Goal: Check status: Check status

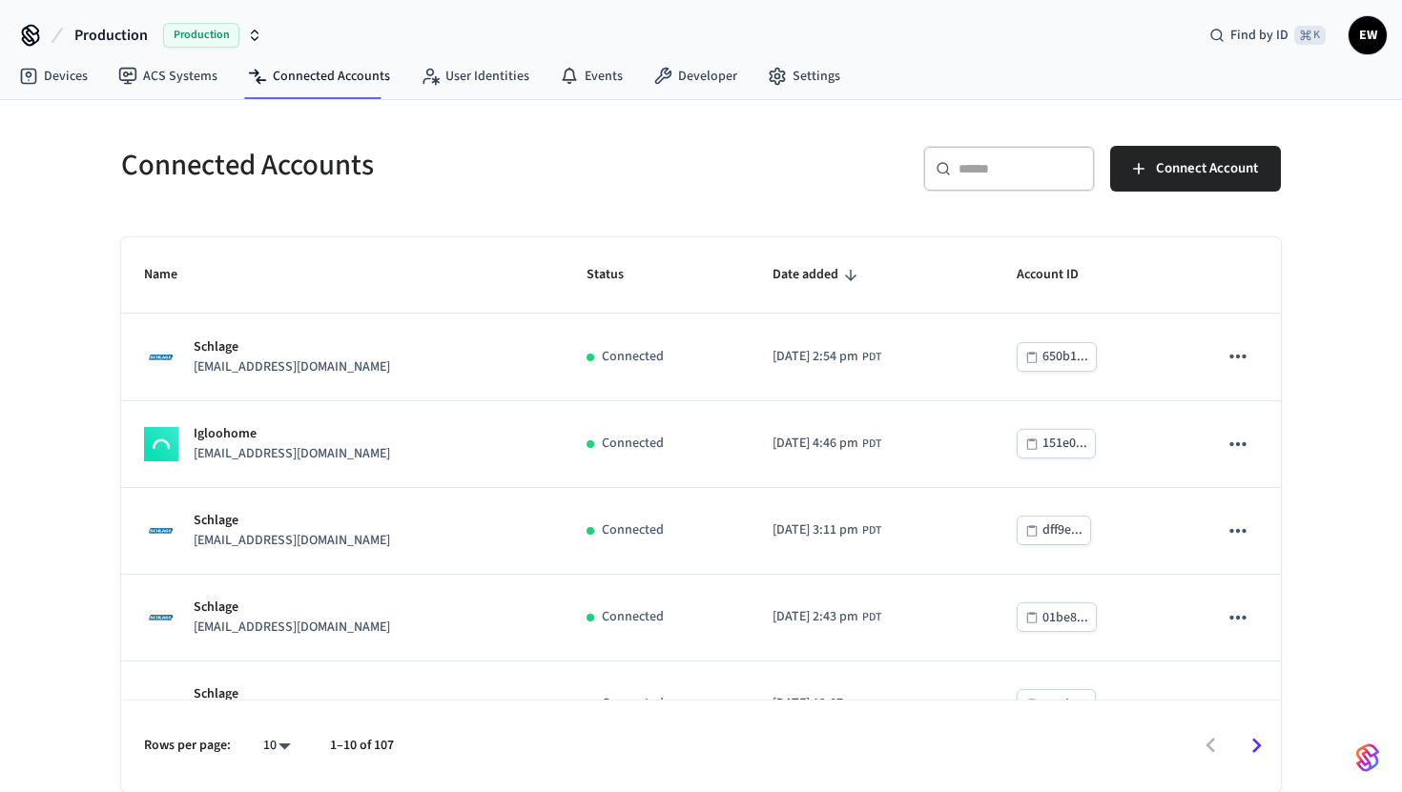
click at [953, 165] on div "​ ​" at bounding box center [1009, 169] width 172 height 46
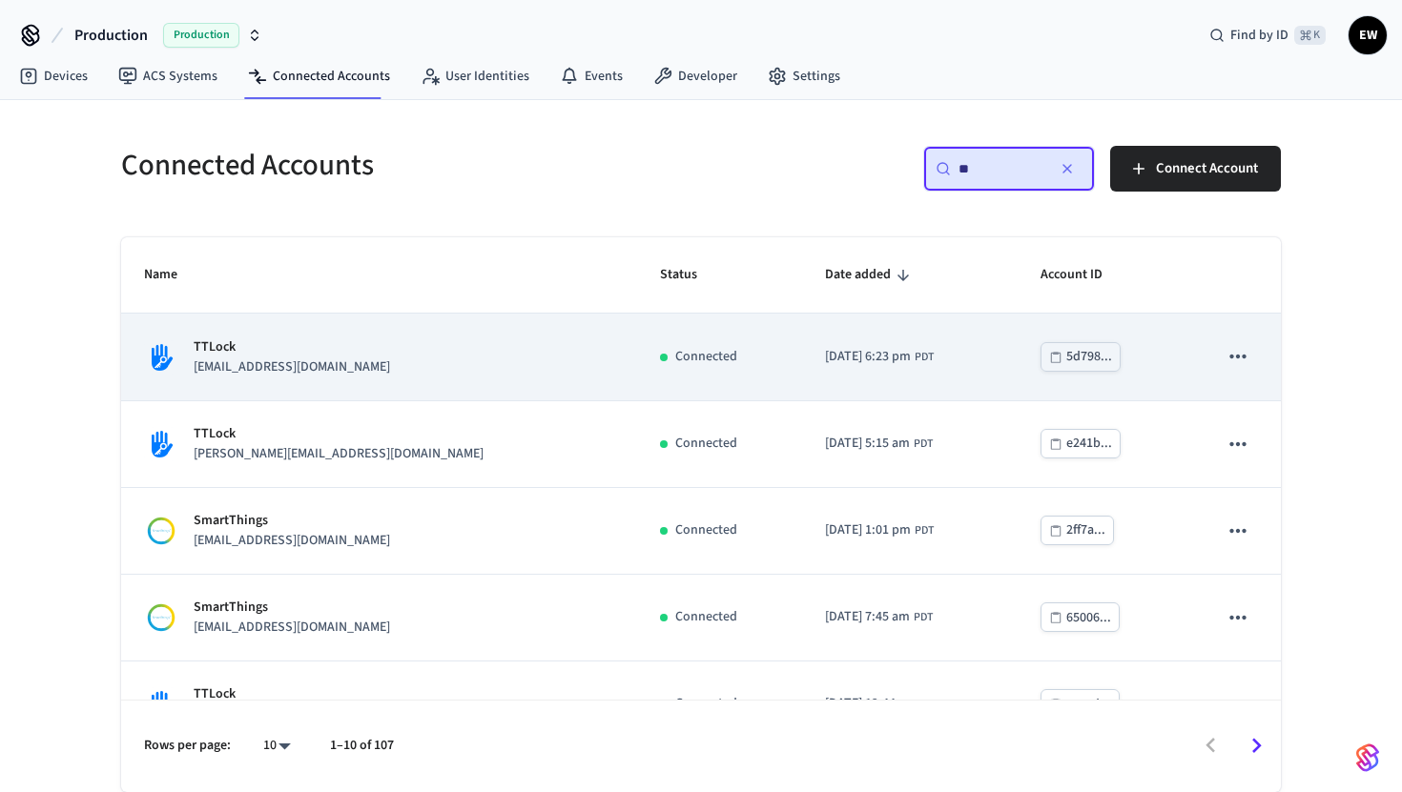
type input "**"
click at [454, 338] on div "TTLock [EMAIL_ADDRESS][DOMAIN_NAME]" at bounding box center [379, 358] width 470 height 40
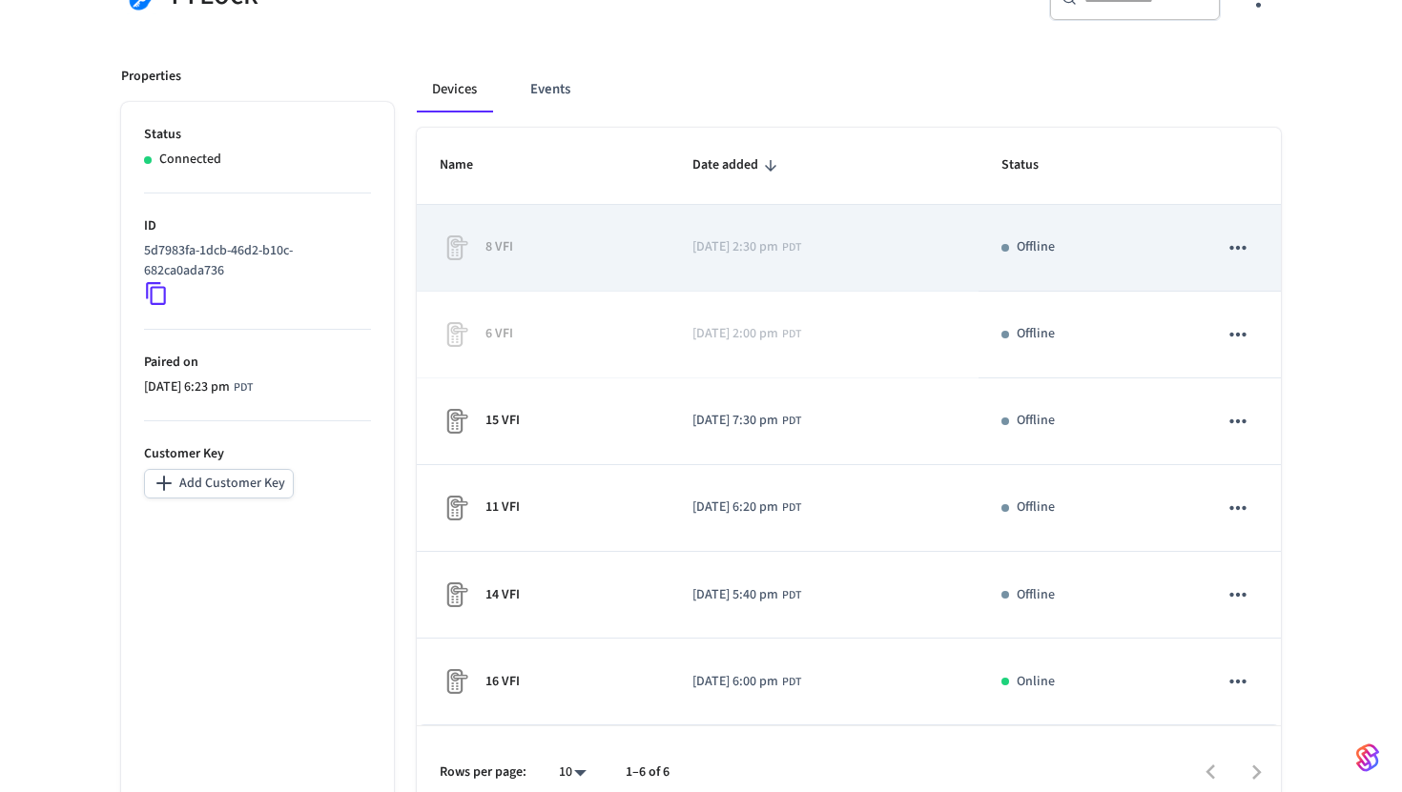
scroll to position [238, 0]
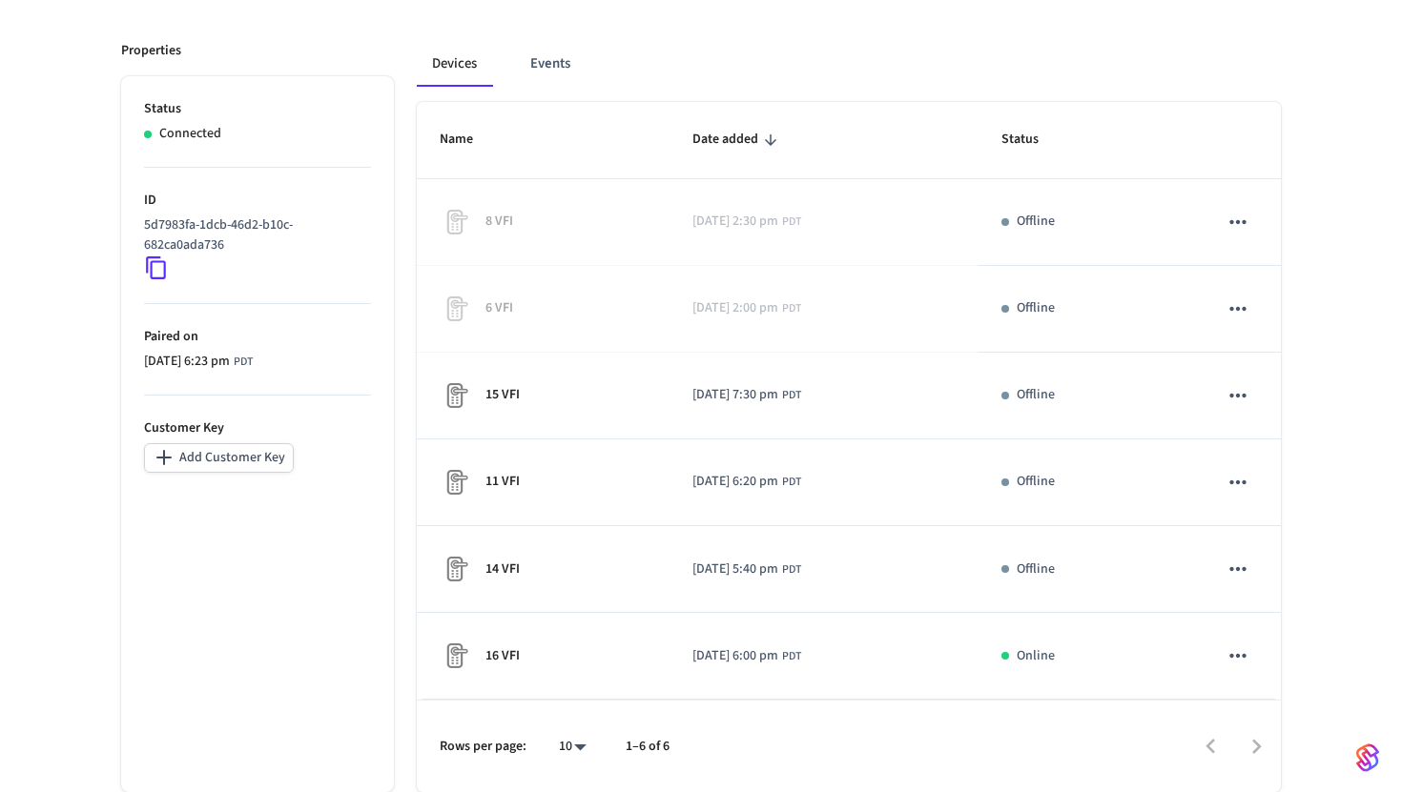
click at [577, 749] on body "Production Production Find by ID ⌘ K EW Devices ACS Systems Connected Accounts …" at bounding box center [701, 278] width 1402 height 1030
click at [427, 737] on div at bounding box center [701, 396] width 1402 height 792
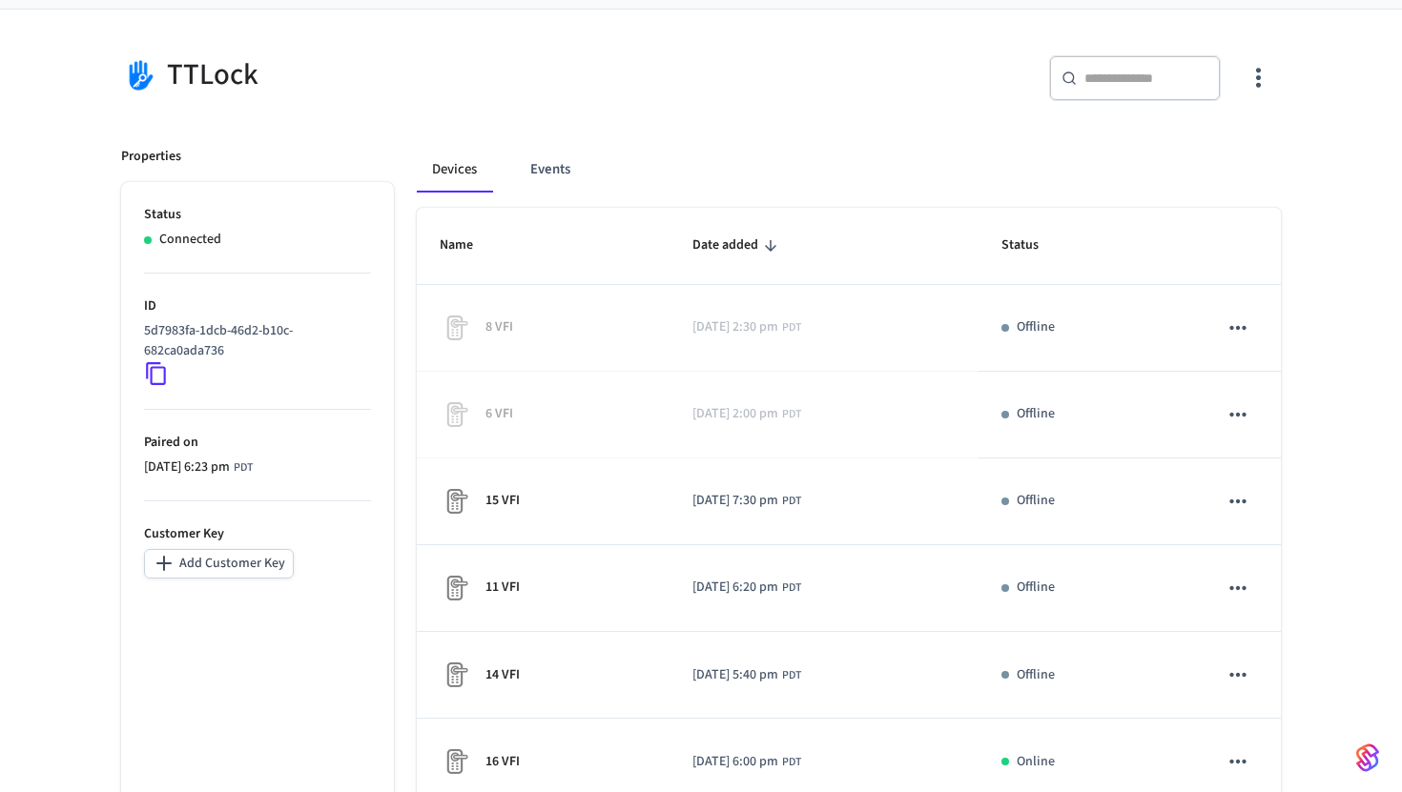
click at [155, 369] on icon at bounding box center [156, 373] width 25 height 25
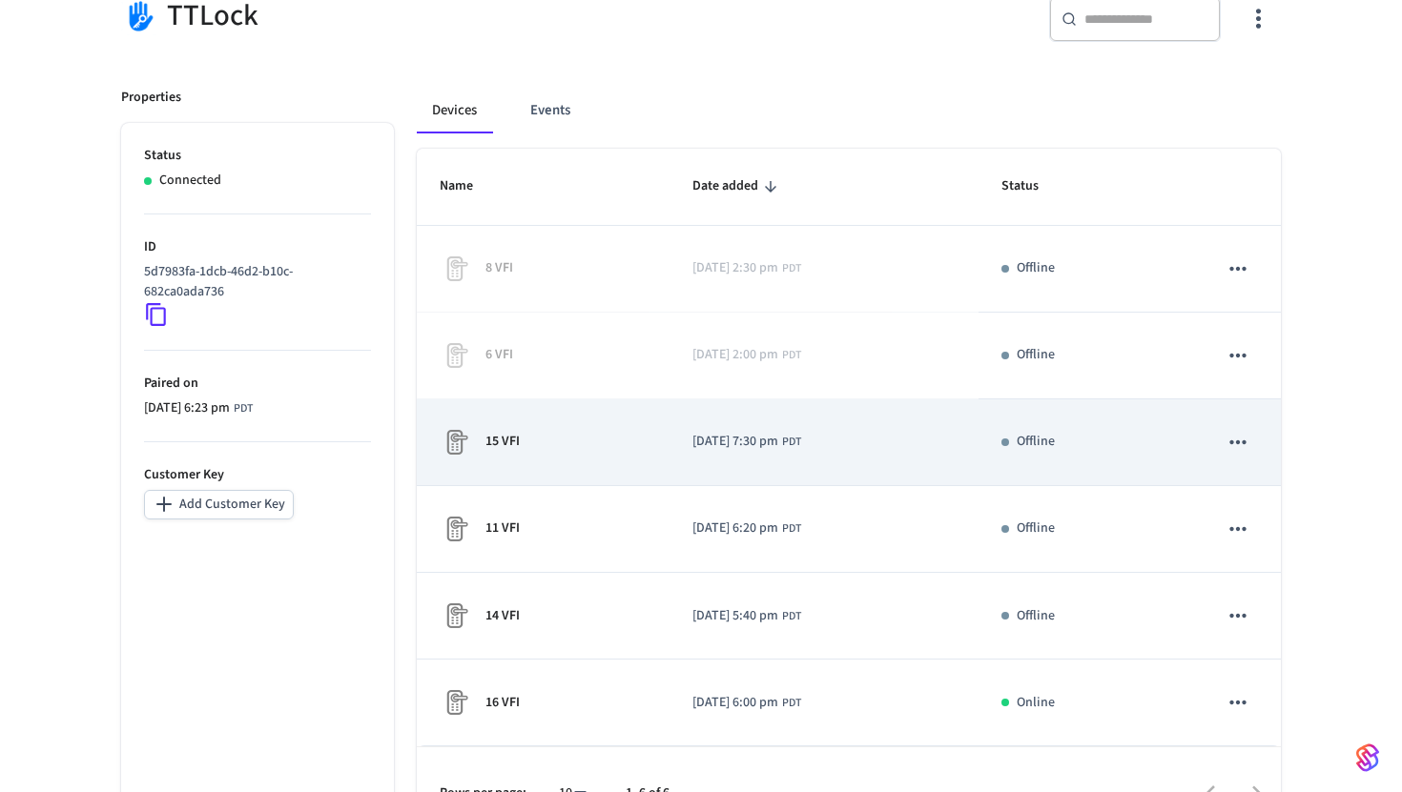
scroll to position [238, 0]
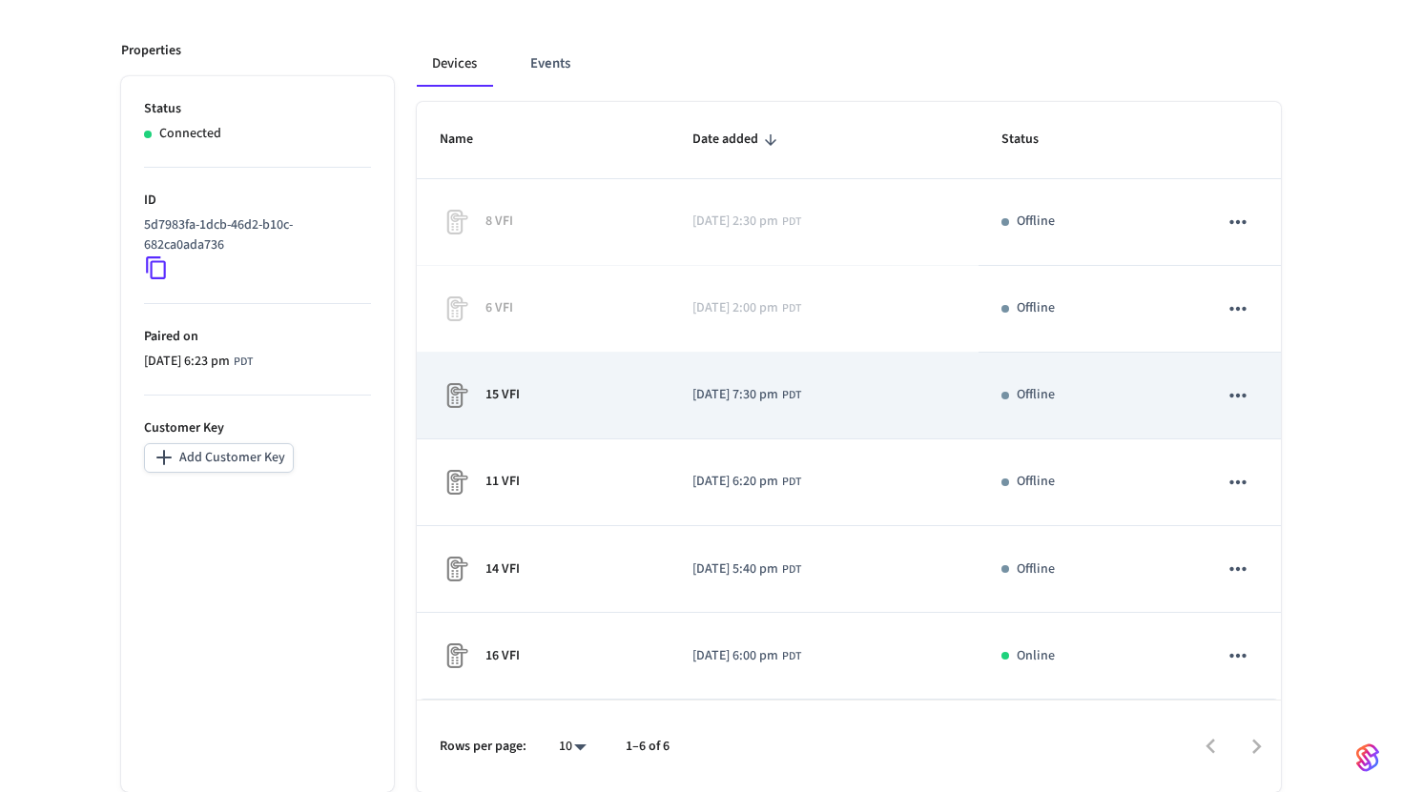
click at [906, 402] on td "[DATE] 7:30 pm PDT" at bounding box center [824, 396] width 310 height 87
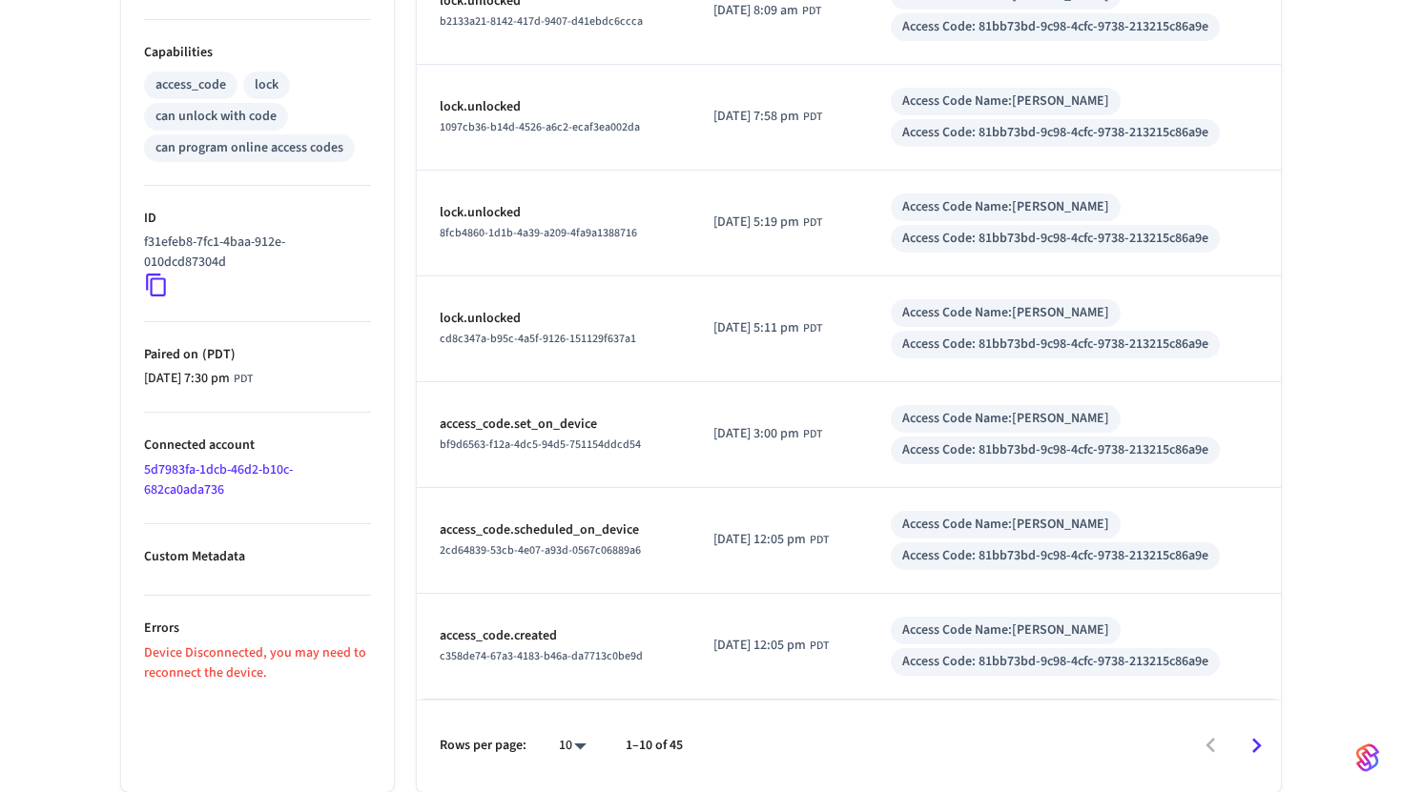
scroll to position [587, 0]
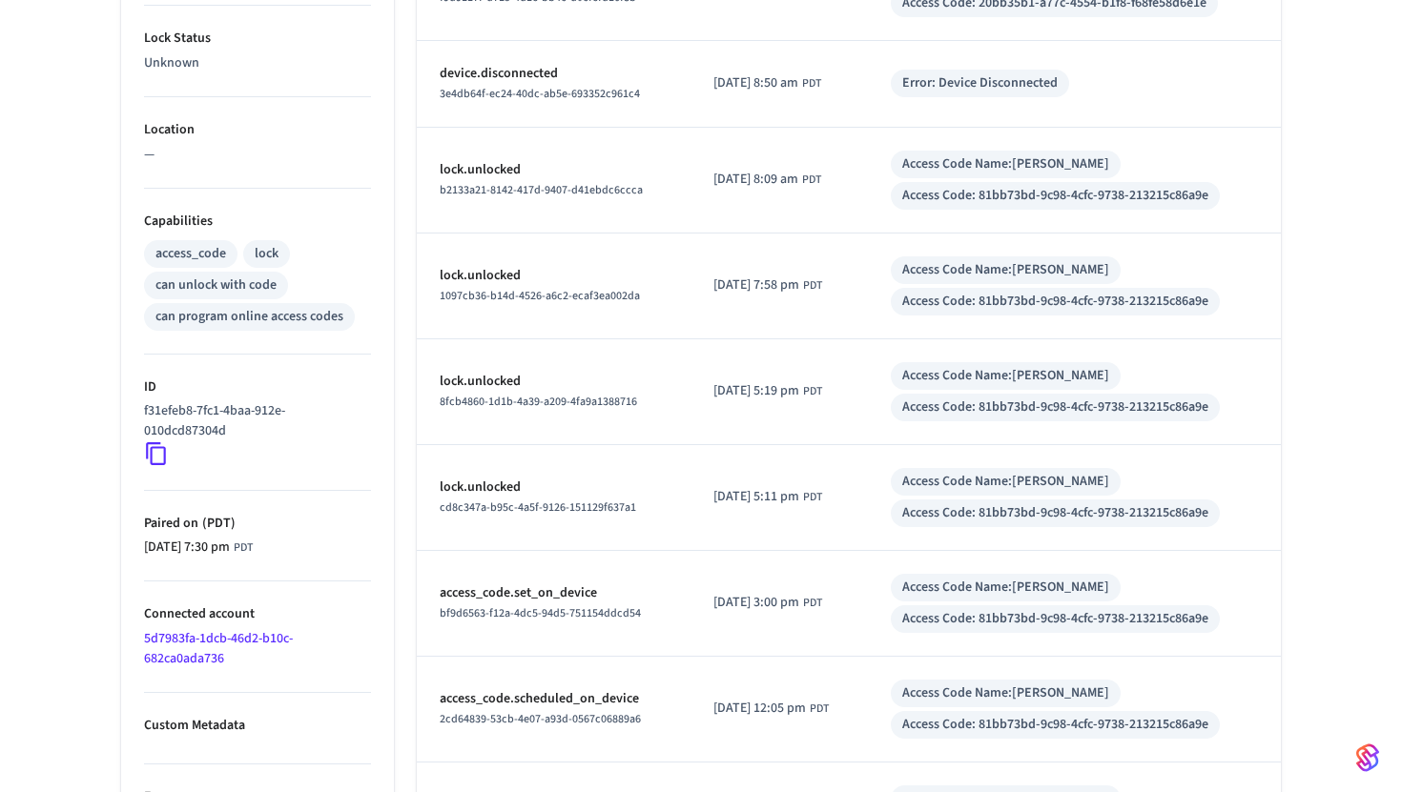
click at [154, 446] on icon at bounding box center [156, 454] width 25 height 25
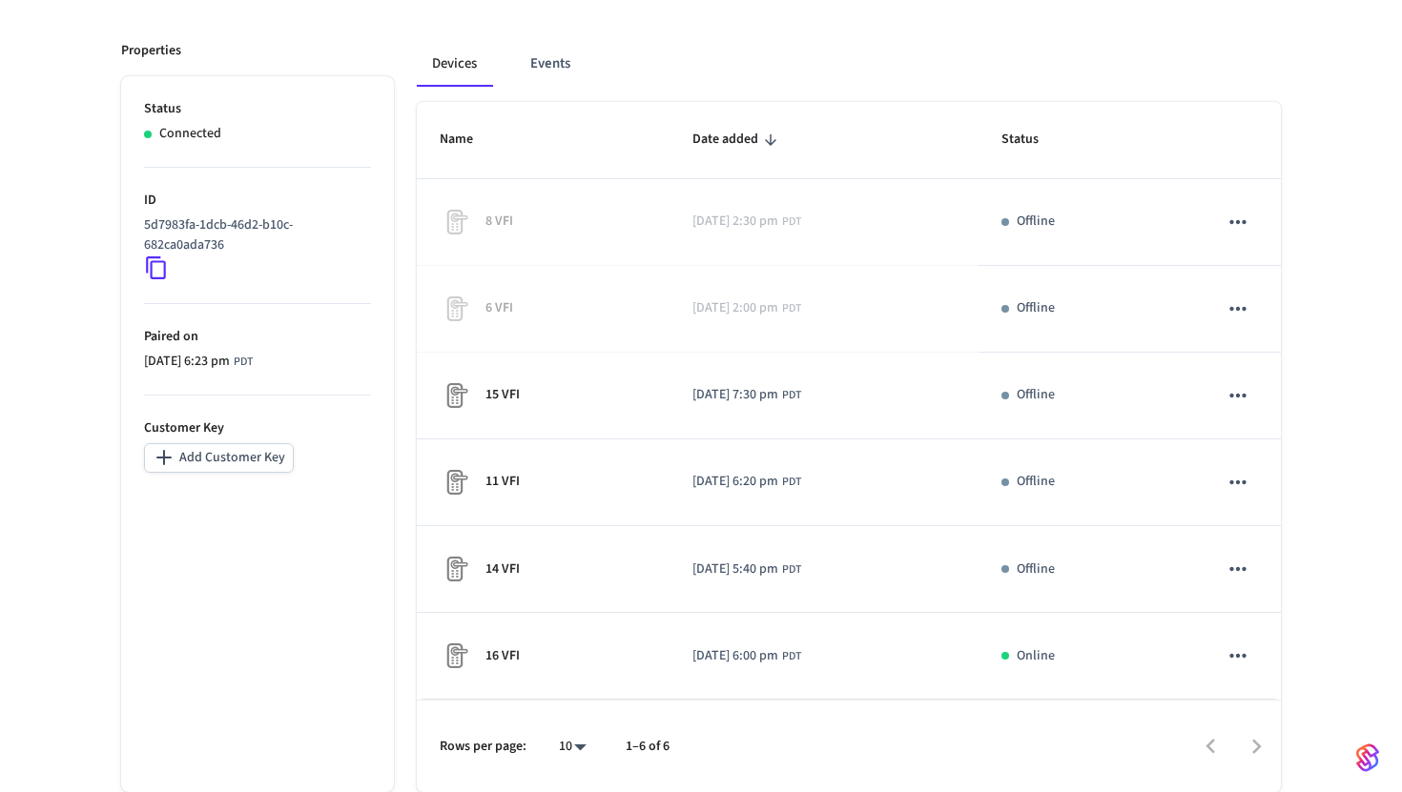
scroll to position [238, 0]
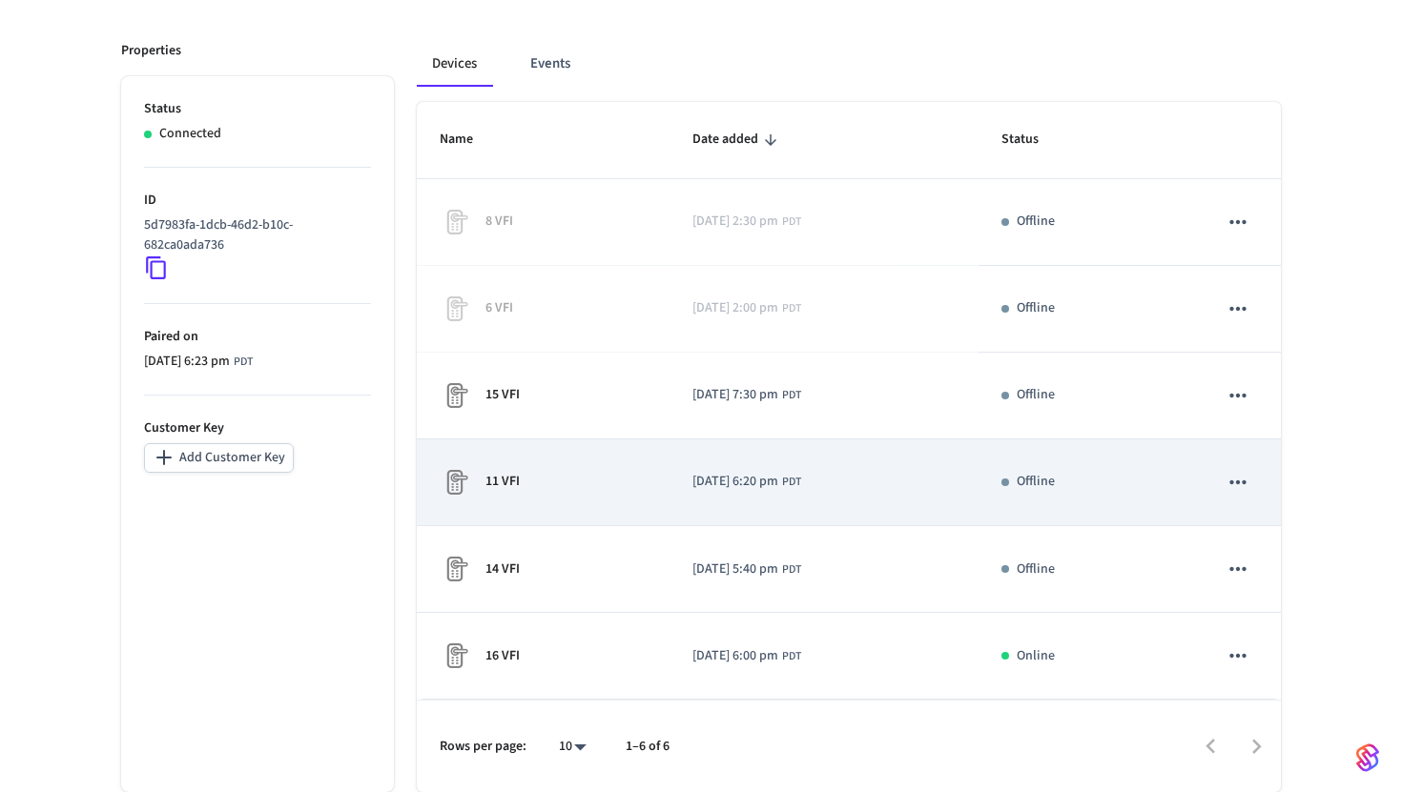
click at [587, 474] on div "11 VFI" at bounding box center [543, 482] width 207 height 31
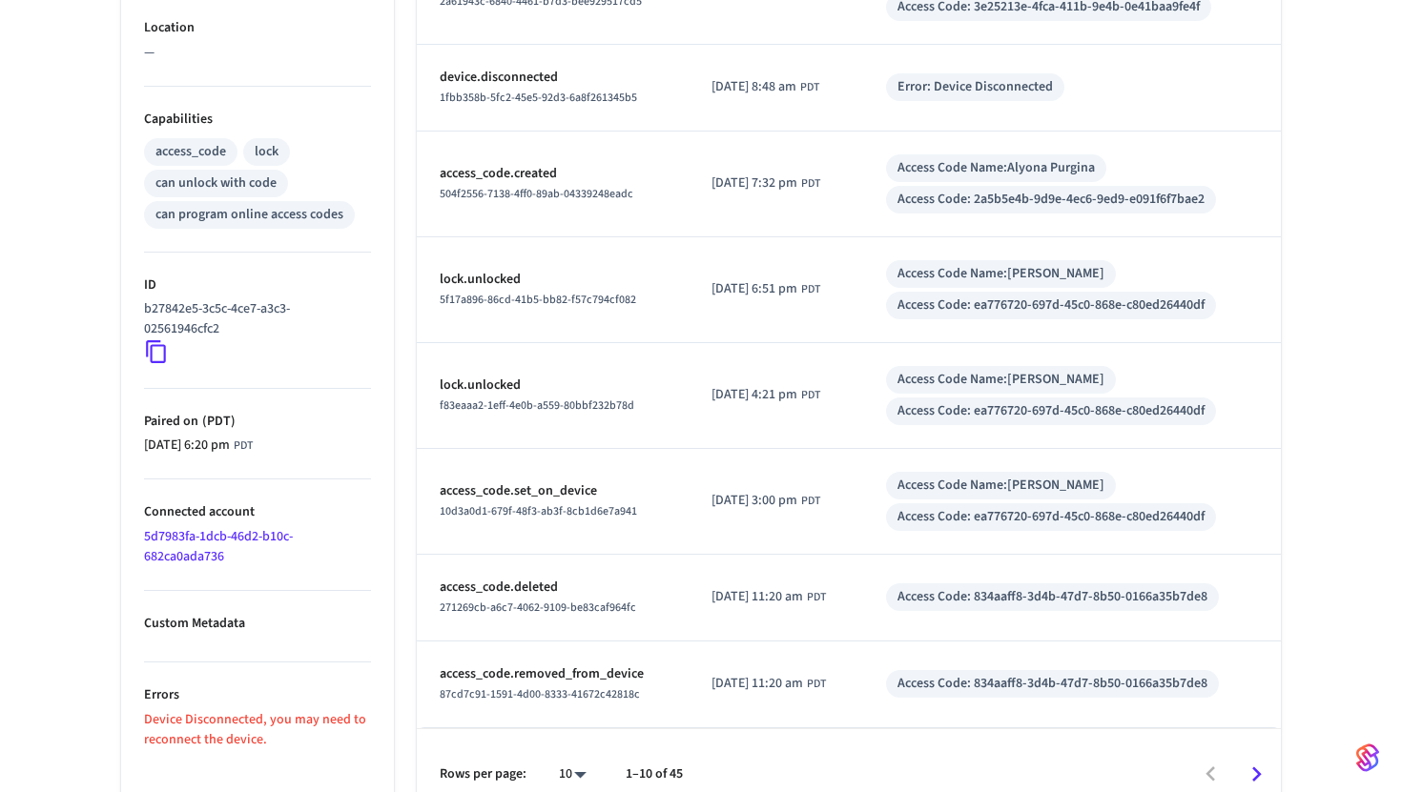
scroll to position [718, 0]
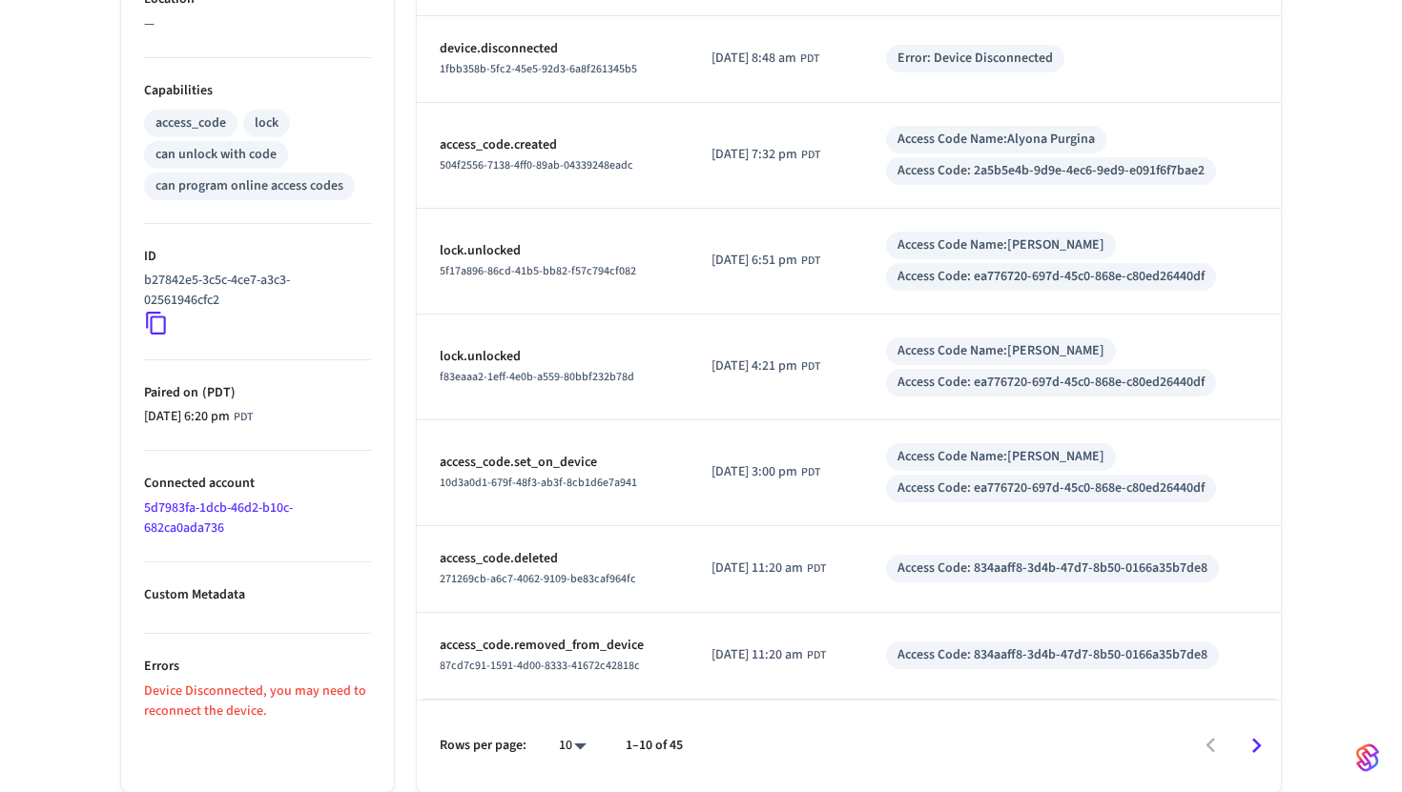
click at [160, 334] on icon at bounding box center [156, 323] width 25 height 25
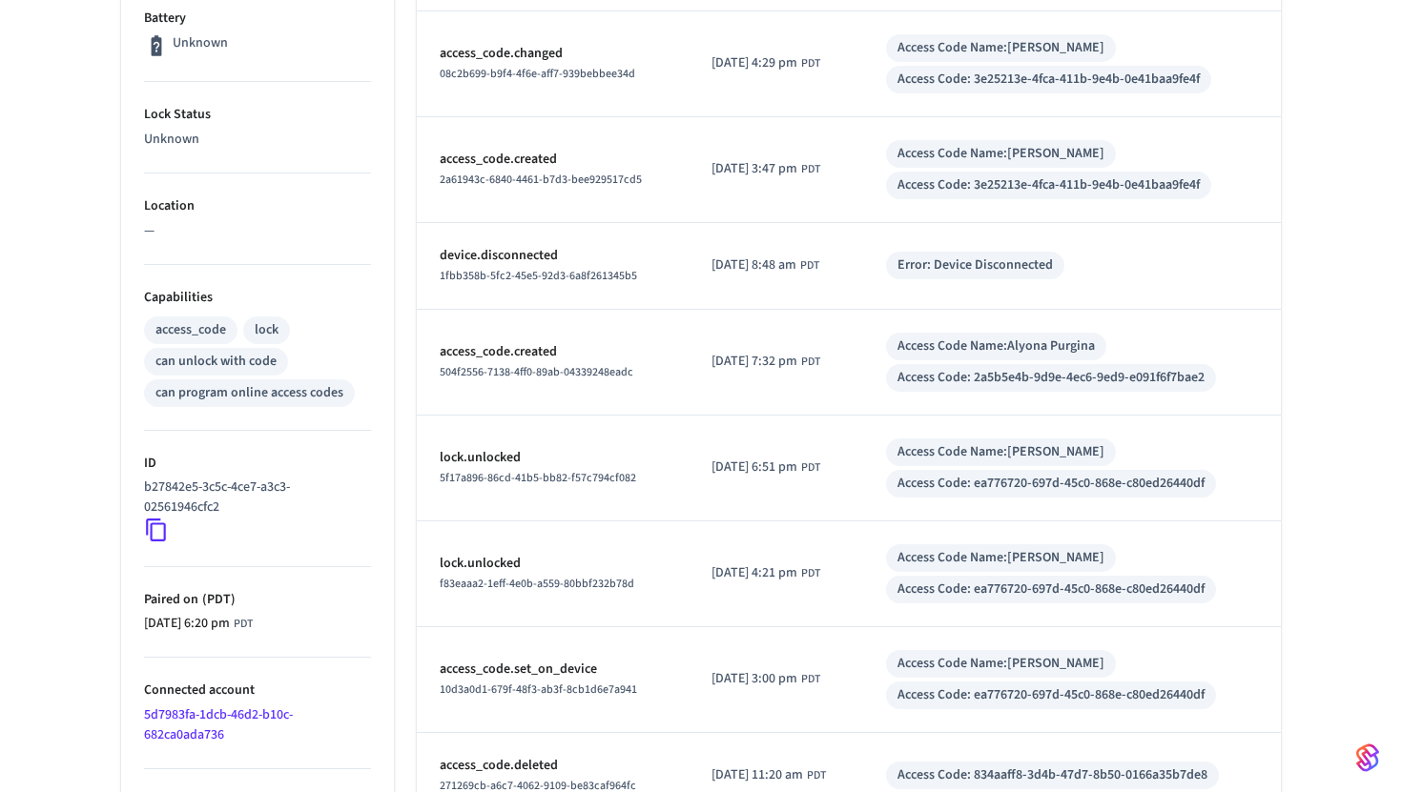
scroll to position [507, 0]
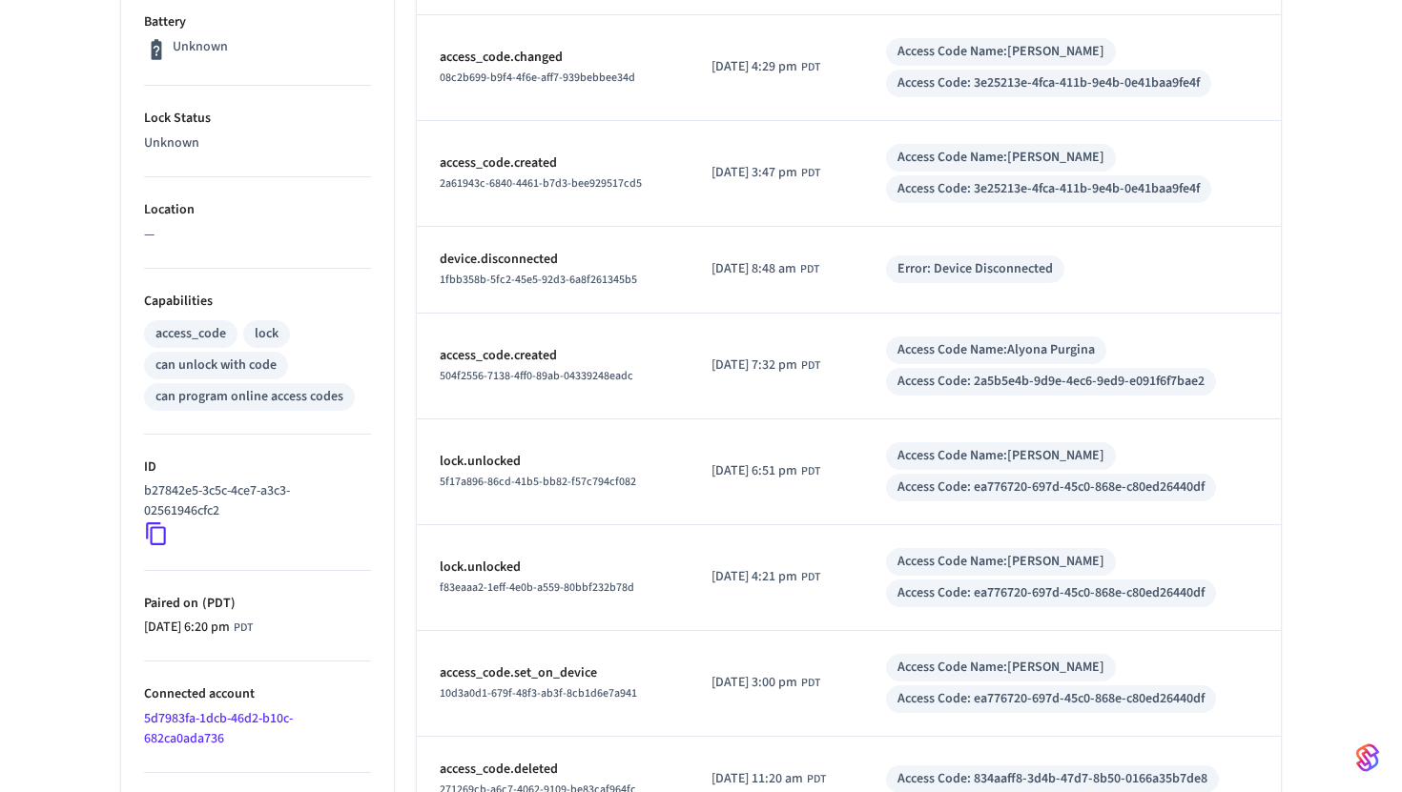
click at [155, 536] on icon at bounding box center [156, 534] width 25 height 25
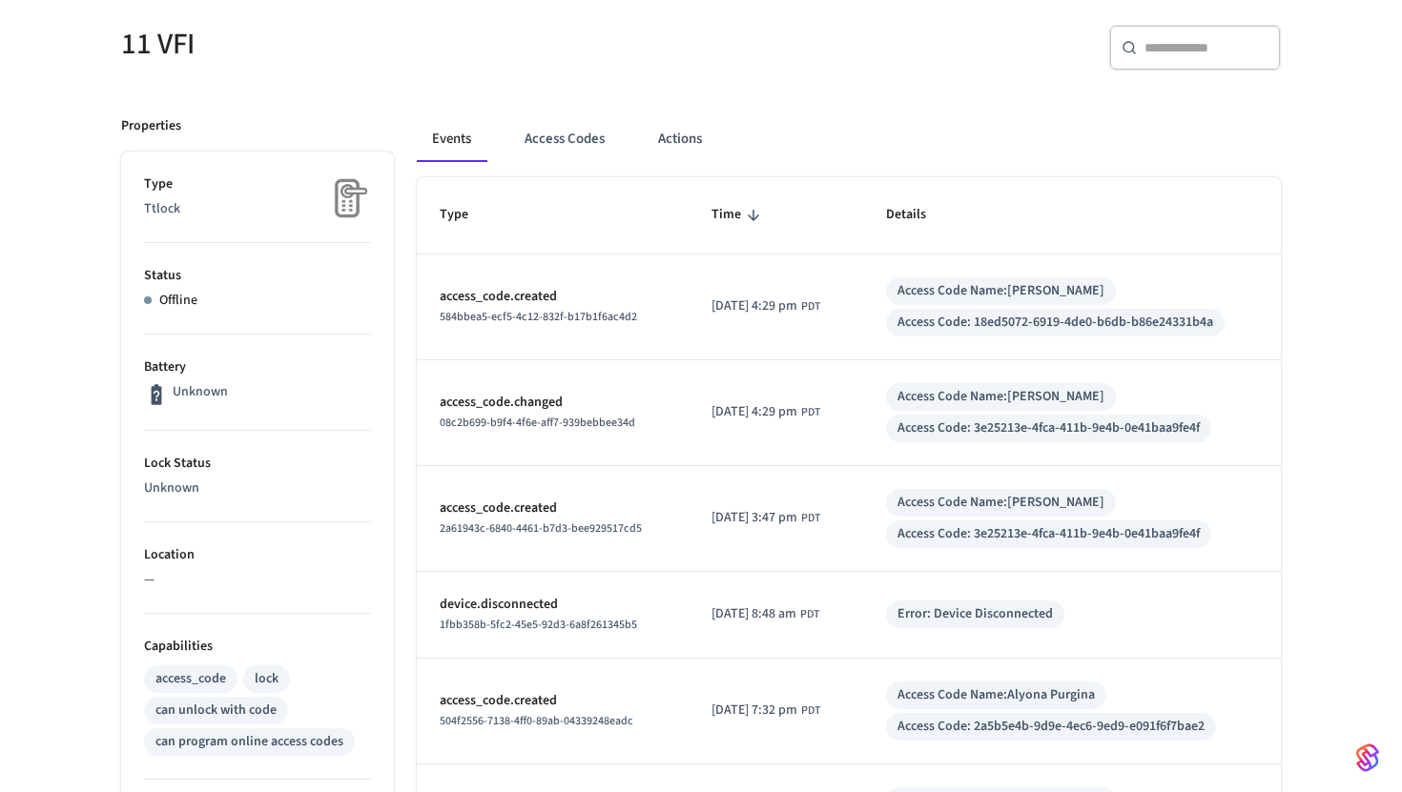
scroll to position [154, 0]
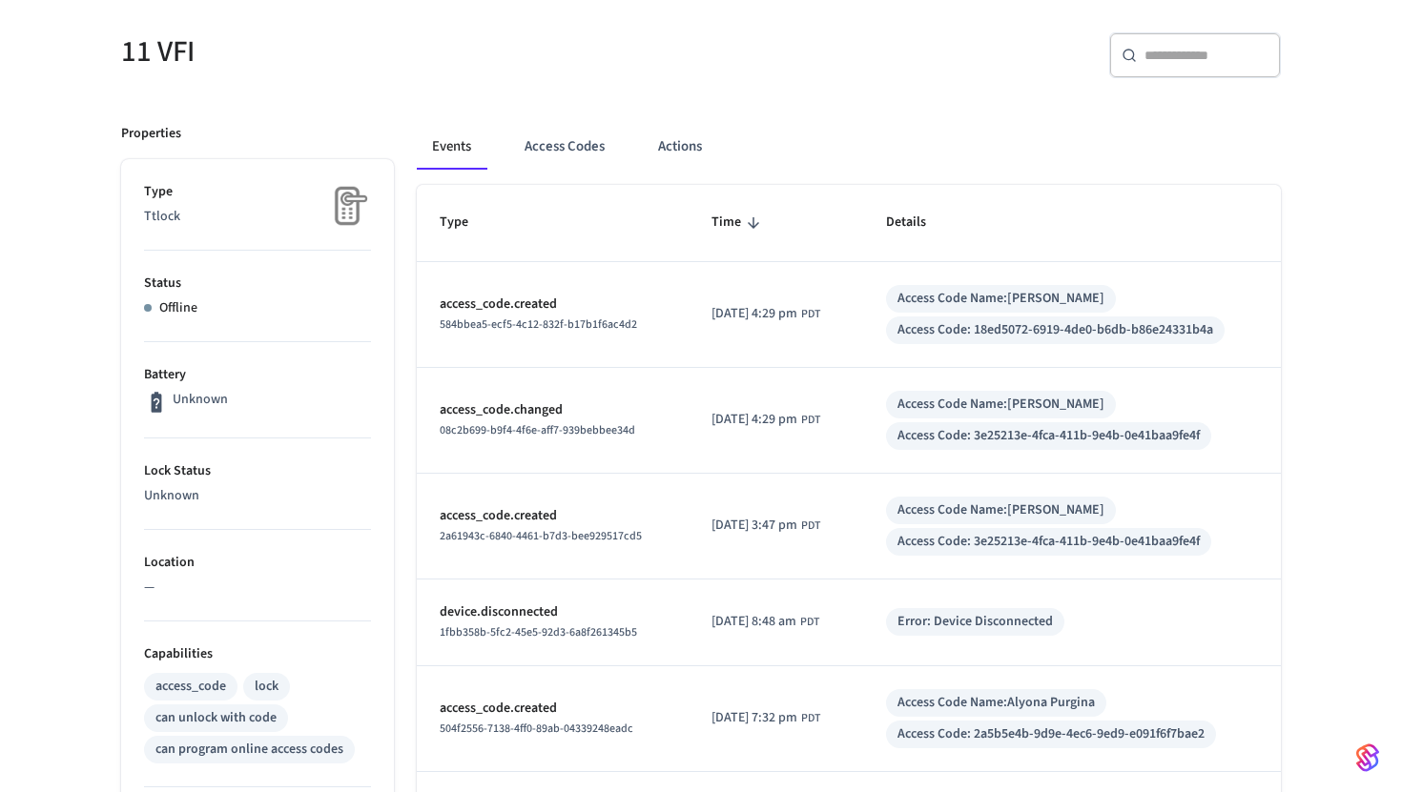
scroll to position [238, 0]
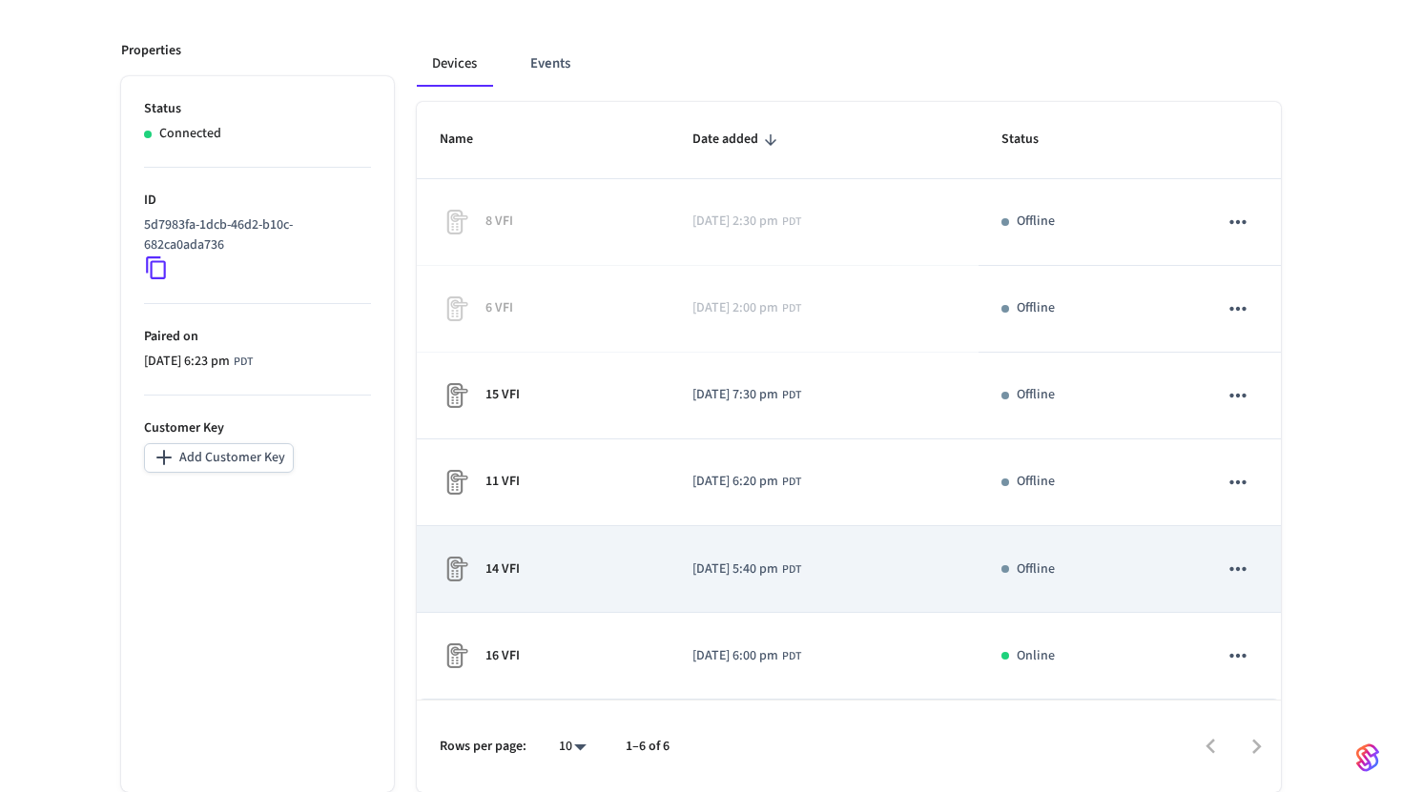
click at [546, 580] on div "14 VFI" at bounding box center [543, 569] width 207 height 31
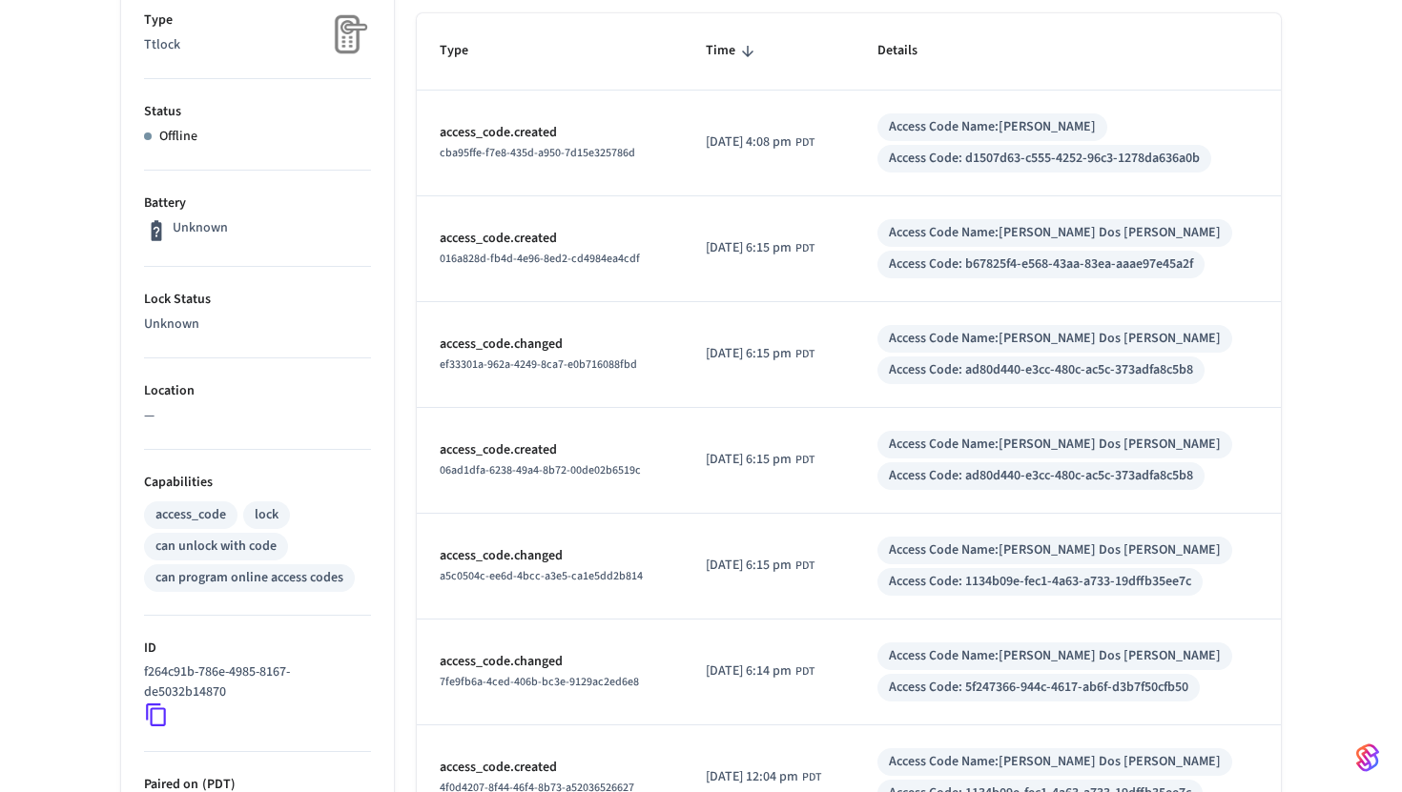
scroll to position [756, 0]
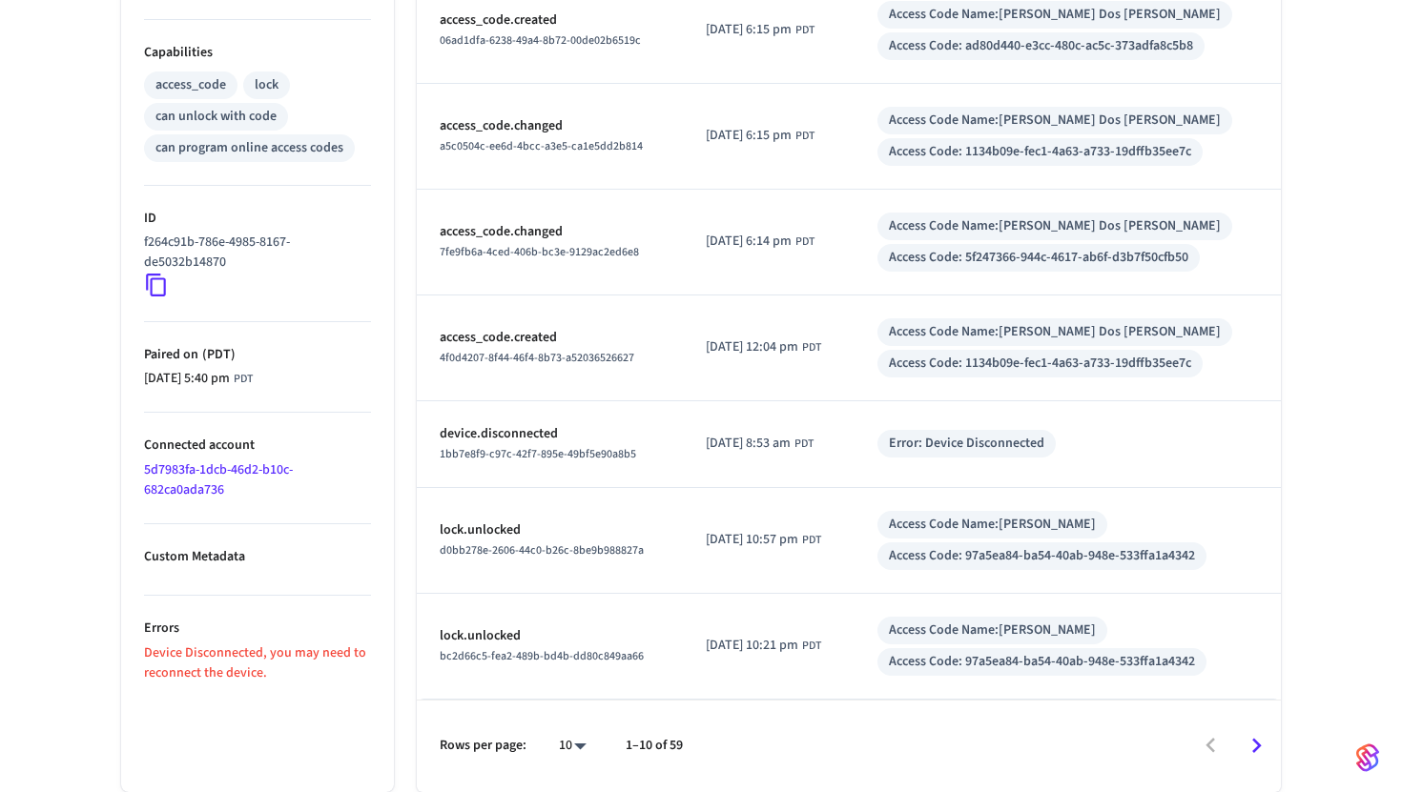
click at [156, 285] on icon at bounding box center [156, 285] width 25 height 25
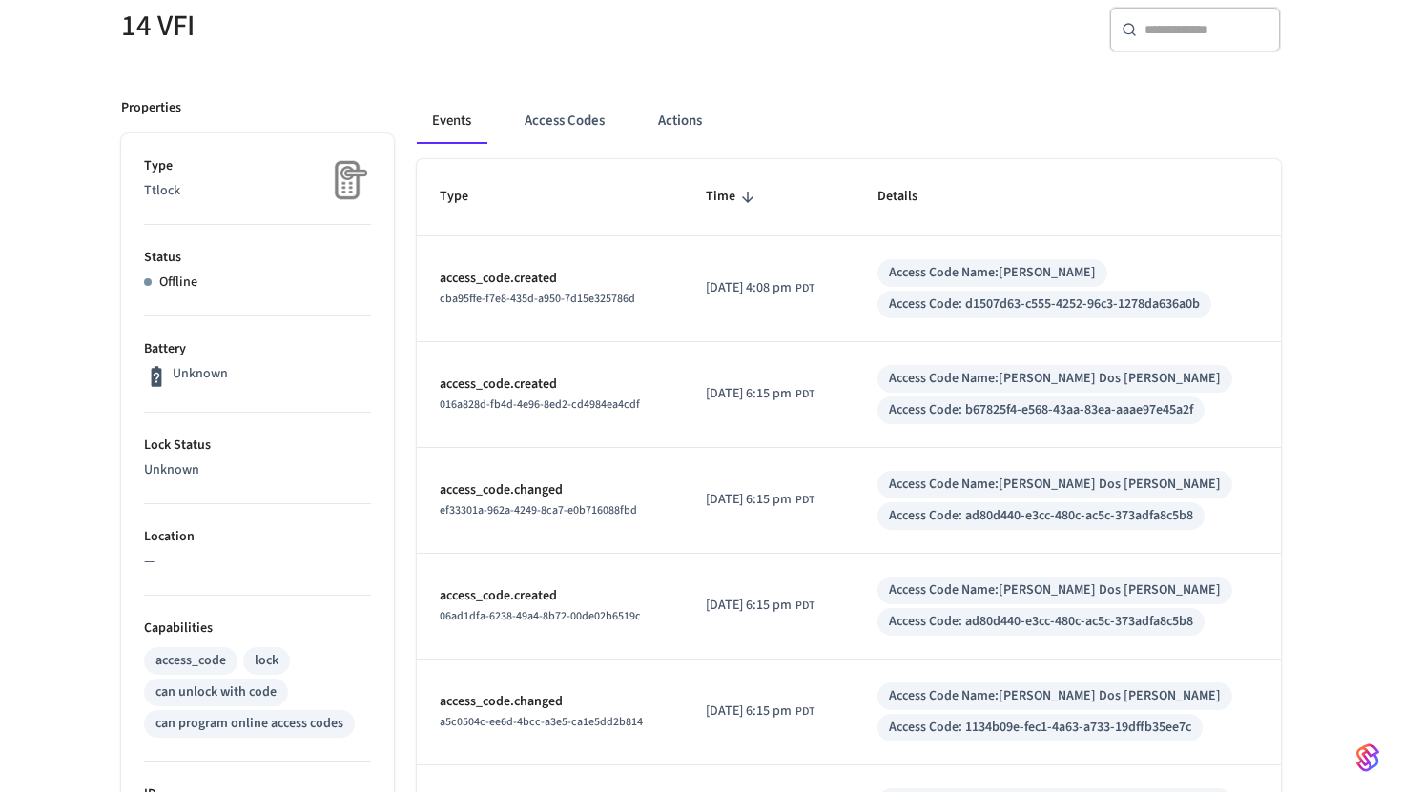
scroll to position [0, 0]
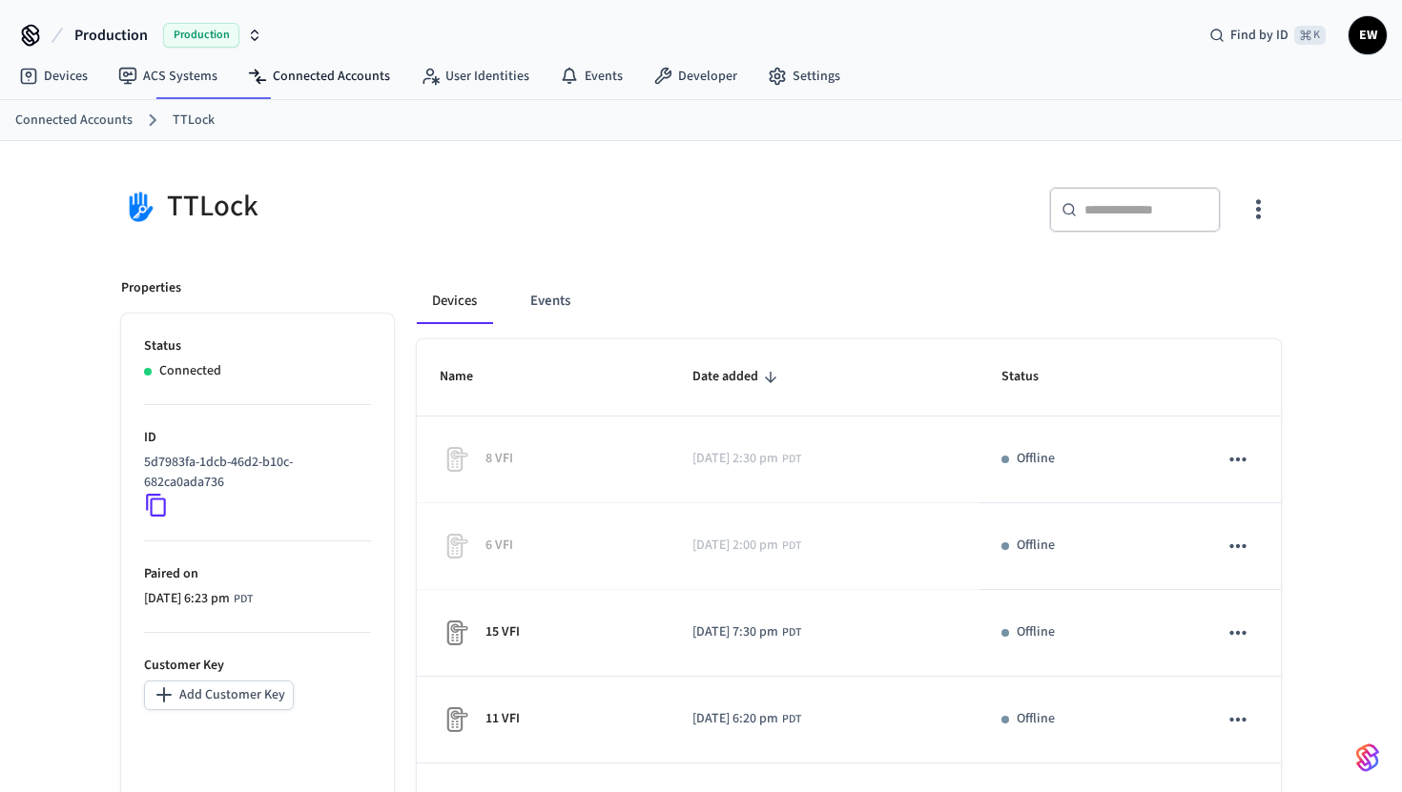
scroll to position [238, 0]
